Goal: Task Accomplishment & Management: Manage account settings

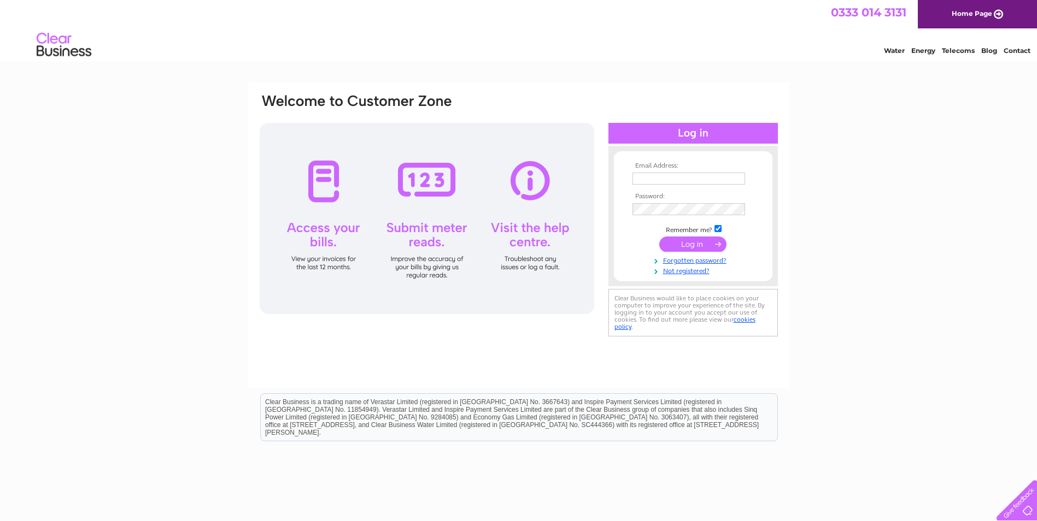
click at [668, 181] on input "text" at bounding box center [688, 179] width 113 height 12
type input "[PERSON_NAME][EMAIL_ADDRESS][DOMAIN_NAME]"
click at [702, 240] on input "submit" at bounding box center [692, 244] width 67 height 15
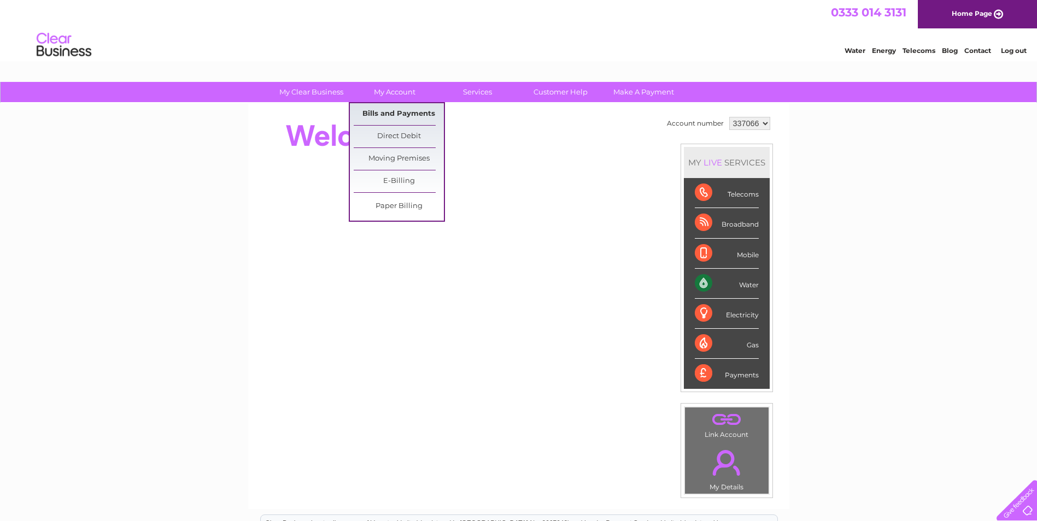
click at [387, 111] on link "Bills and Payments" at bounding box center [399, 114] width 90 height 22
